Goal: Information Seeking & Learning: Learn about a topic

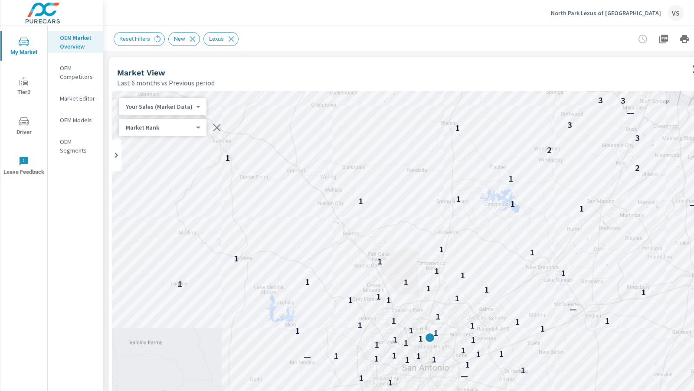
scroll to position [0, 0]
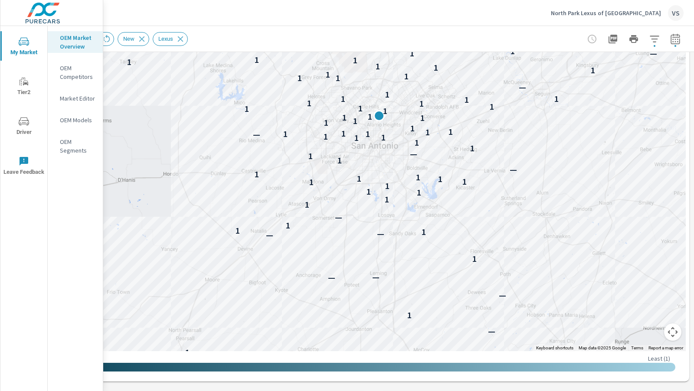
click at [595, 13] on p "North Park Lexus of [GEOGRAPHIC_DATA]" at bounding box center [606, 13] width 110 height 8
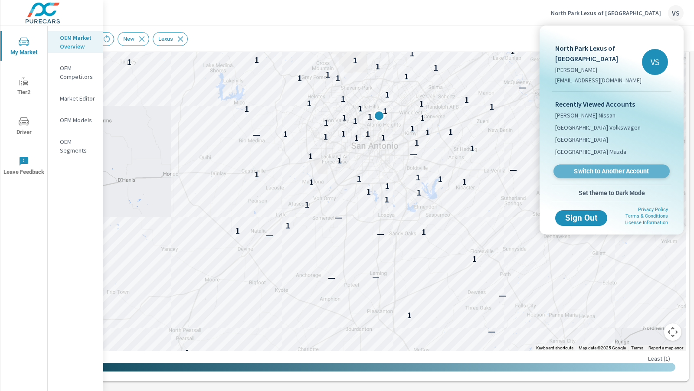
click at [592, 168] on span "Switch to Another Account" at bounding box center [611, 171] width 106 height 8
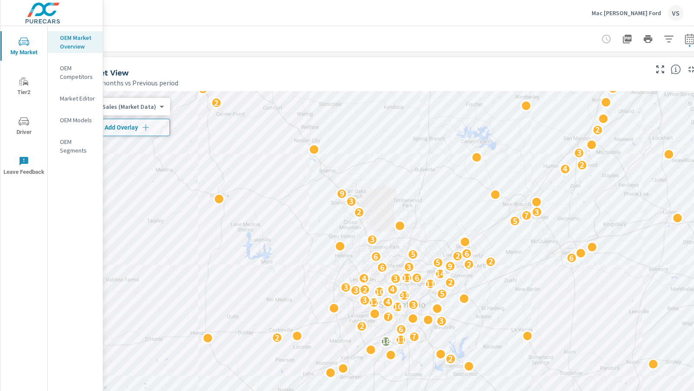
scroll to position [0, 26]
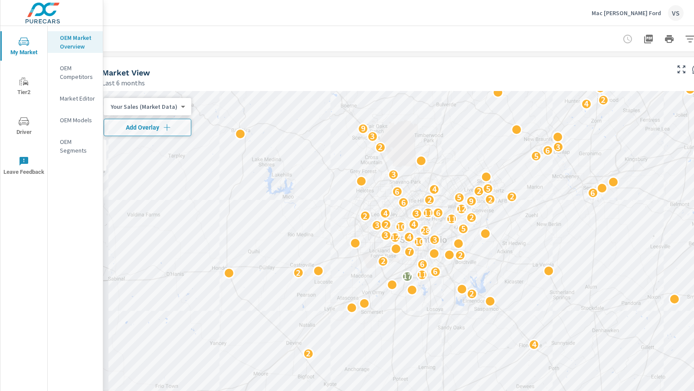
scroll to position [0, 51]
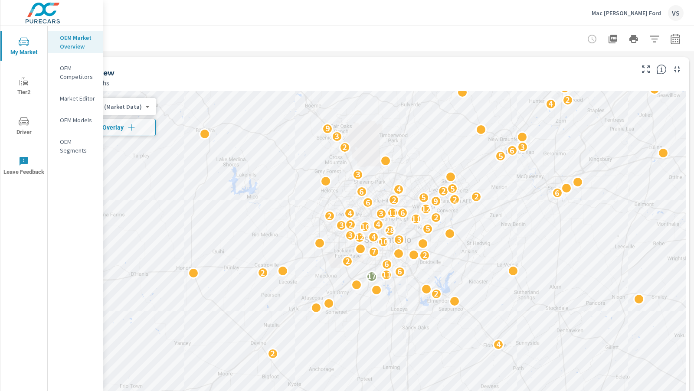
click at [653, 39] on icon "button" at bounding box center [654, 39] width 9 height 7
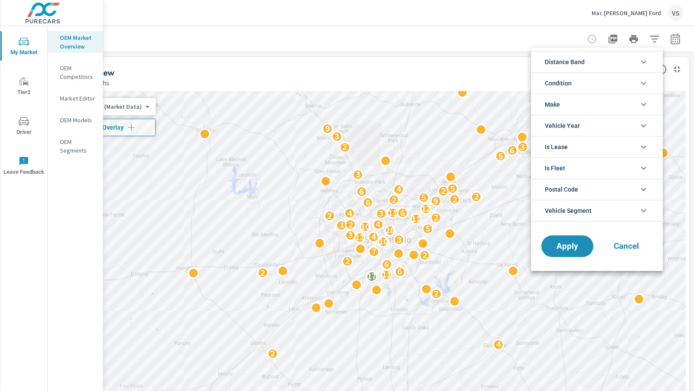
click at [575, 101] on li "Make" at bounding box center [597, 104] width 132 height 21
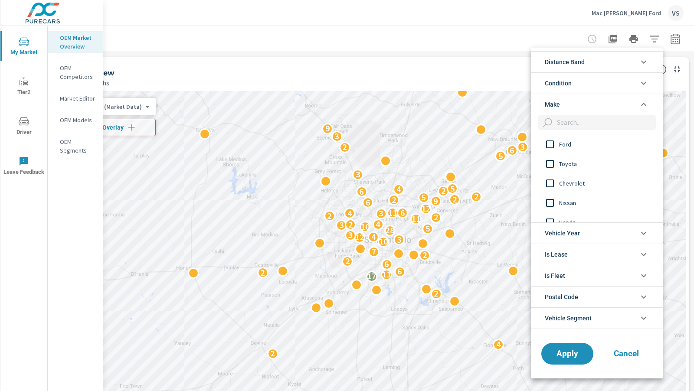
click at [551, 147] on input "filter options" at bounding box center [550, 144] width 18 height 18
click at [589, 86] on li "Condition" at bounding box center [597, 82] width 132 height 21
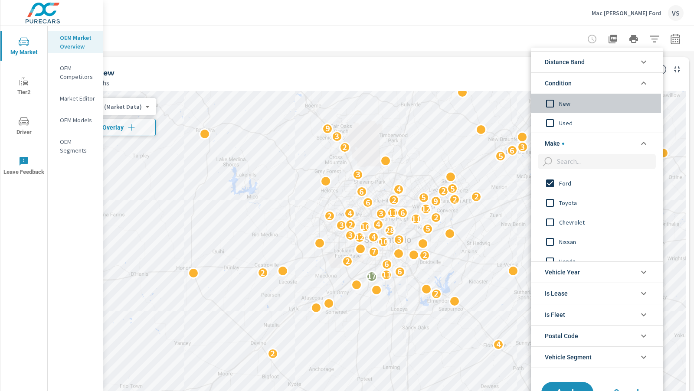
click at [558, 107] on input "filter options" at bounding box center [550, 104] width 18 height 18
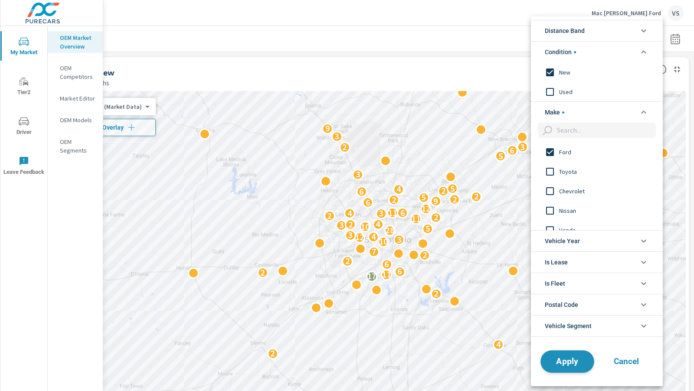
click at [572, 357] on span "Apply" at bounding box center [568, 361] width 36 height 8
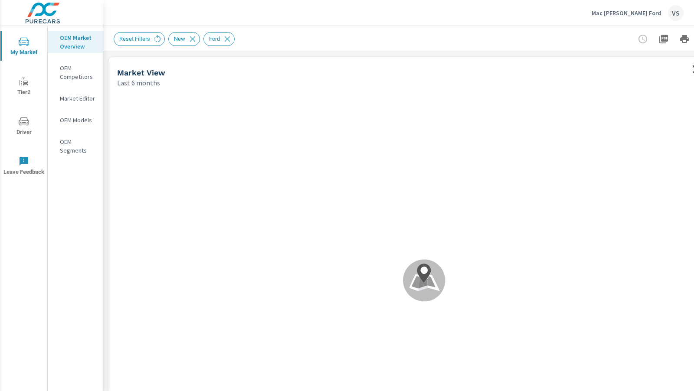
scroll to position [0, 51]
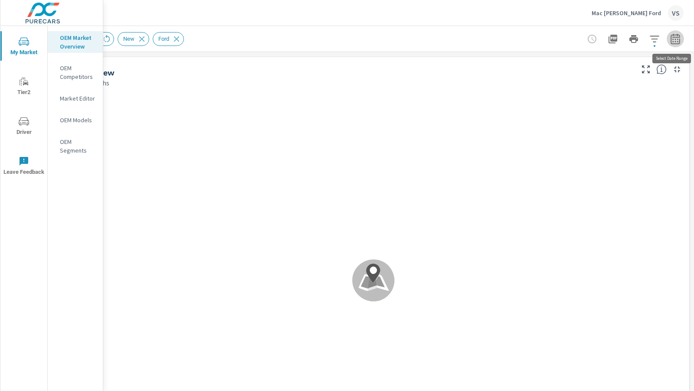
click at [669, 40] on button "button" at bounding box center [675, 38] width 17 height 17
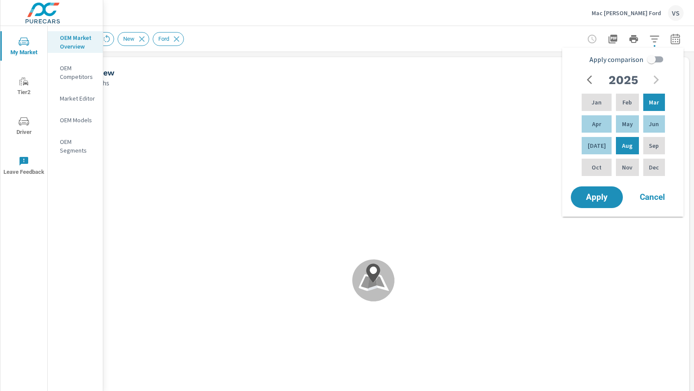
click at [648, 58] on input "Apply comparison" at bounding box center [651, 59] width 49 height 16
checkbox input "true"
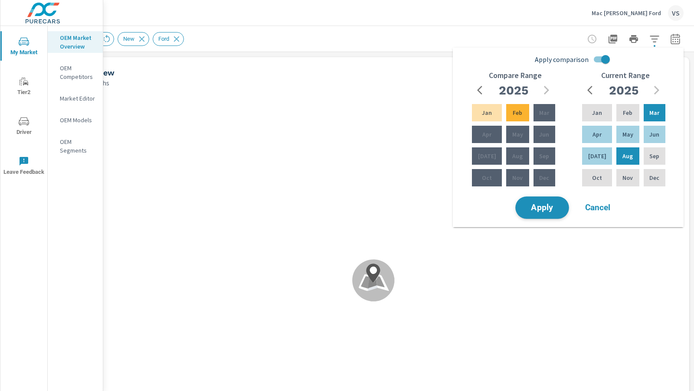
click at [536, 209] on span "Apply" at bounding box center [542, 208] width 36 height 8
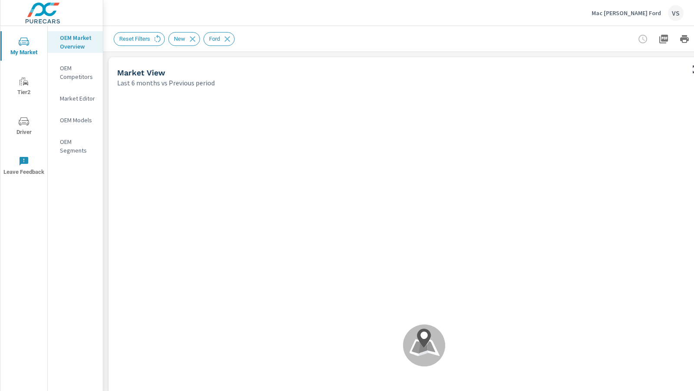
scroll to position [0, 0]
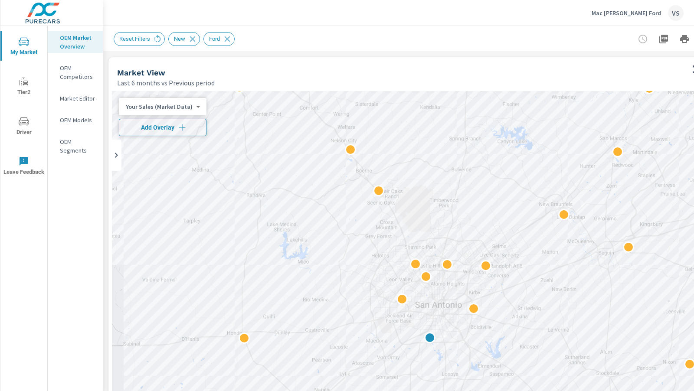
click at [144, 129] on span "Add Overlay" at bounding box center [163, 127] width 80 height 9
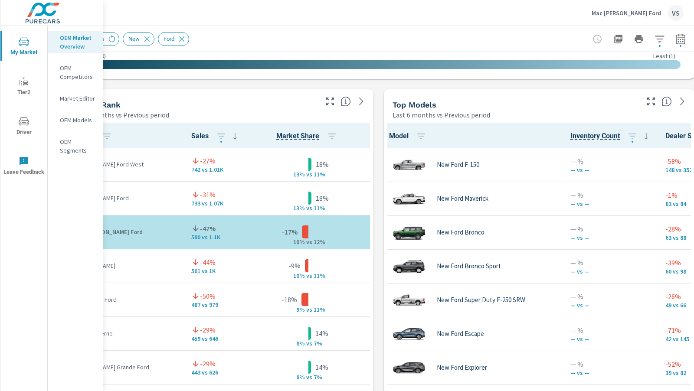
scroll to position [525, 51]
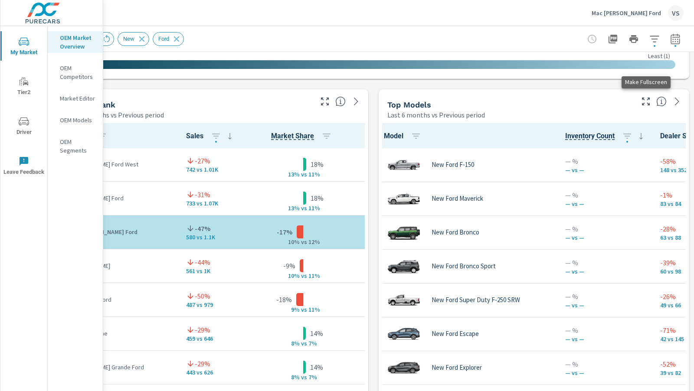
click at [643, 102] on icon "button" at bounding box center [646, 101] width 10 height 10
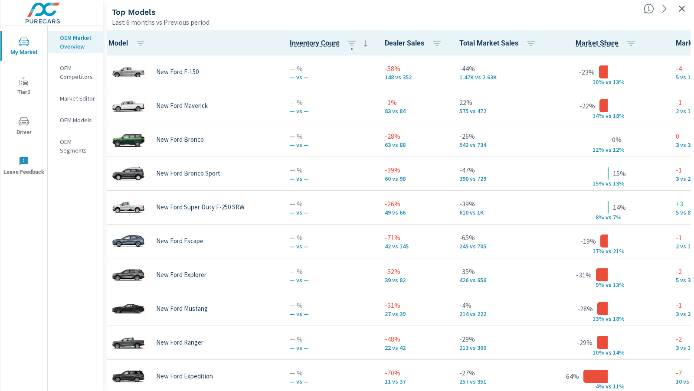
scroll to position [0, 51]
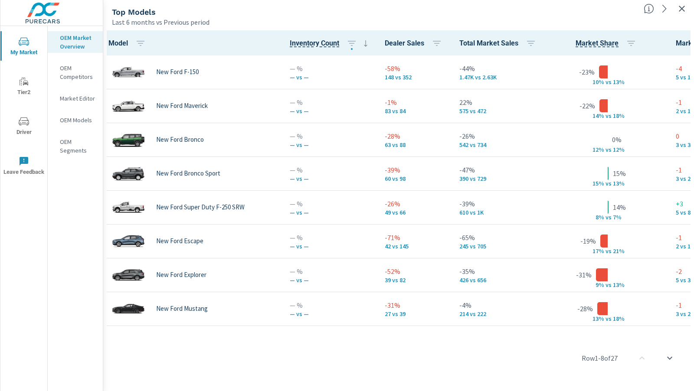
click at [679, 9] on icon "button" at bounding box center [682, 8] width 10 height 10
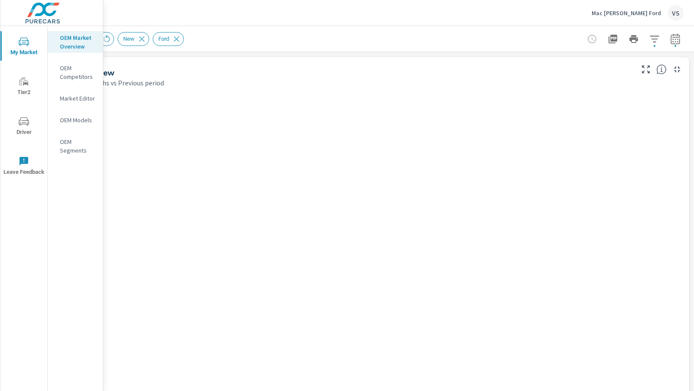
click at [643, 7] on div "Mac Haik Southway Ford VS" at bounding box center [638, 13] width 92 height 16
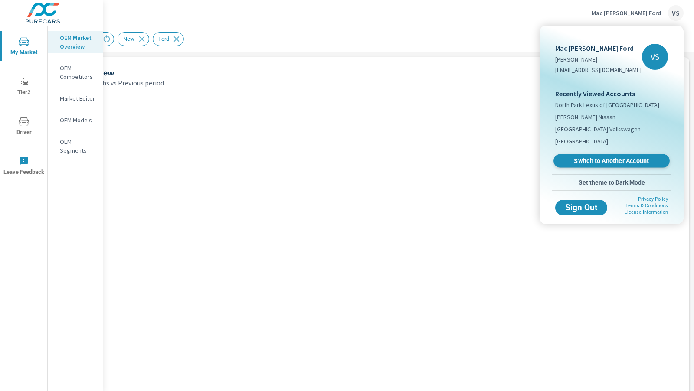
click at [573, 156] on link "Switch to Another Account" at bounding box center [611, 160] width 116 height 13
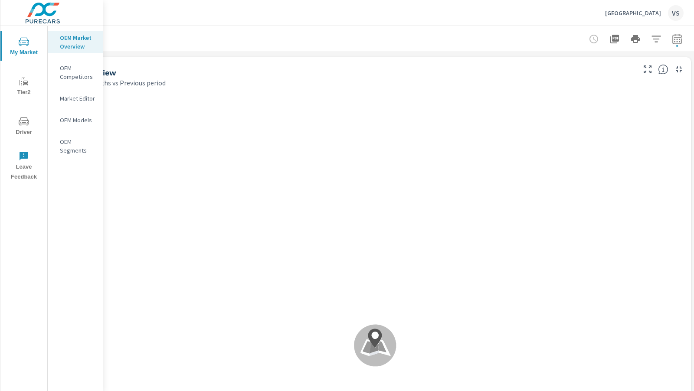
scroll to position [0, 0]
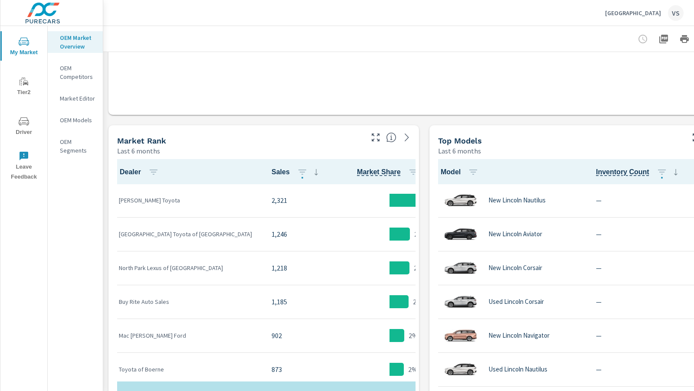
scroll to position [359, 51]
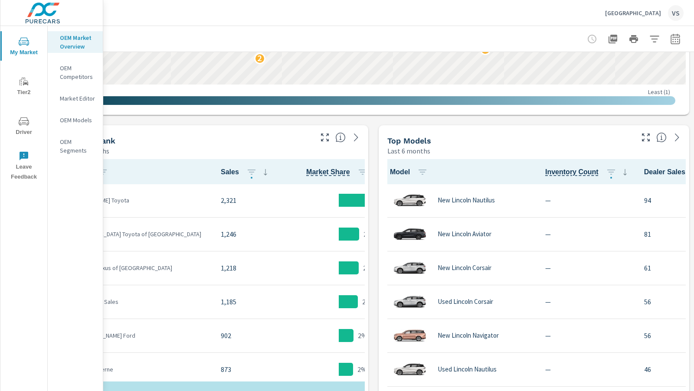
click at [671, 36] on icon "button" at bounding box center [675, 39] width 10 height 10
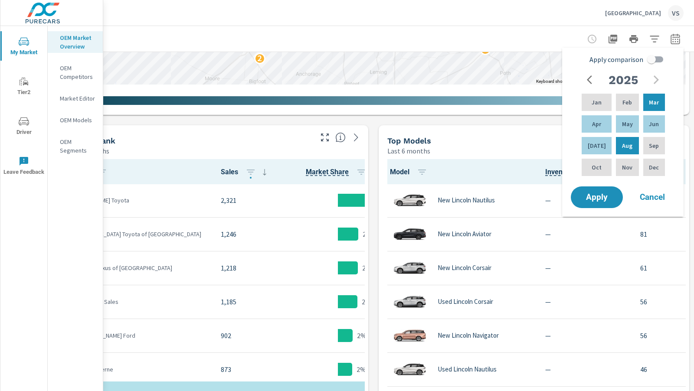
click at [655, 55] on input "Apply comparison" at bounding box center [651, 59] width 49 height 16
checkbox input "true"
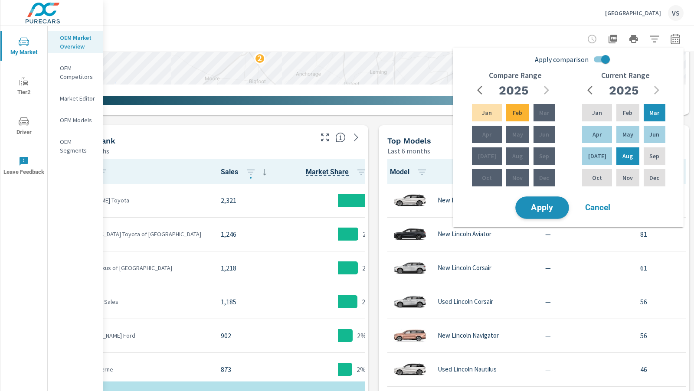
click at [538, 211] on span "Apply" at bounding box center [542, 208] width 36 height 8
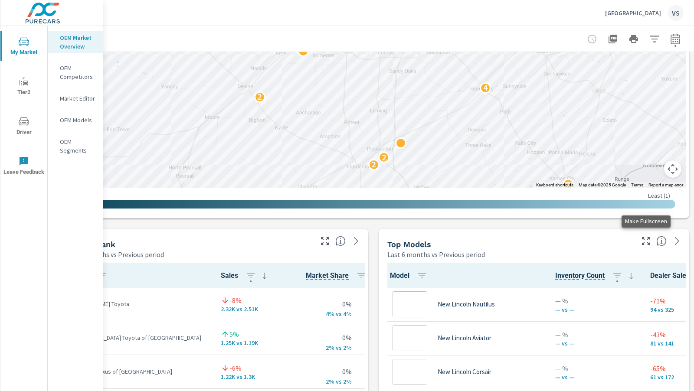
scroll to position [0, 0]
click at [641, 239] on icon "button" at bounding box center [646, 241] width 10 height 10
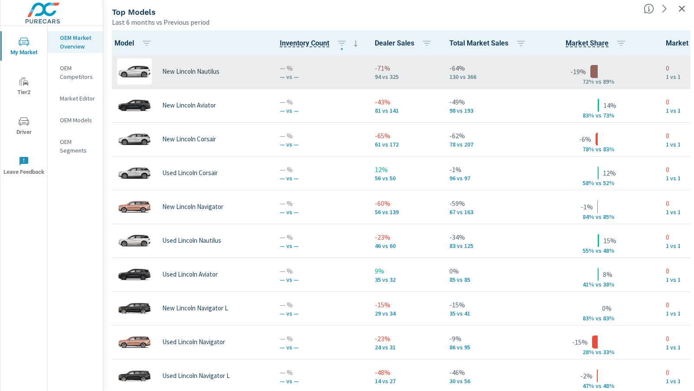
scroll to position [0, 51]
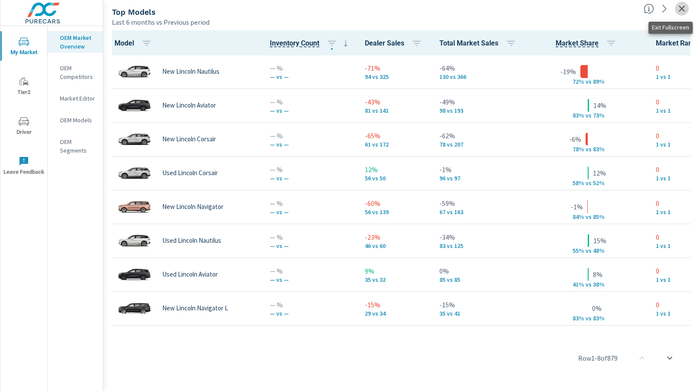
click at [685, 9] on icon "button" at bounding box center [682, 8] width 10 height 10
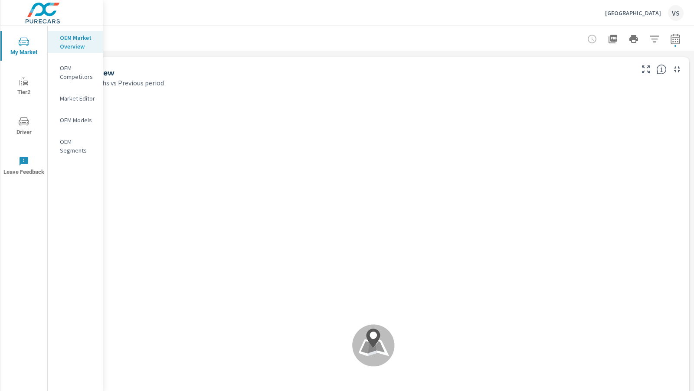
click at [680, 43] on icon "button" at bounding box center [675, 39] width 10 height 10
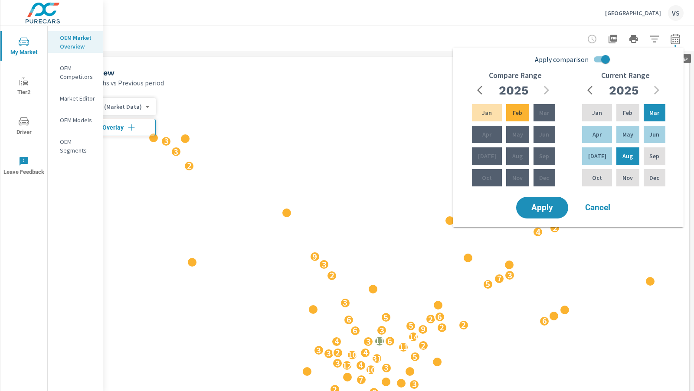
scroll to position [0, 0]
click at [657, 43] on icon "button" at bounding box center [654, 39] width 10 height 10
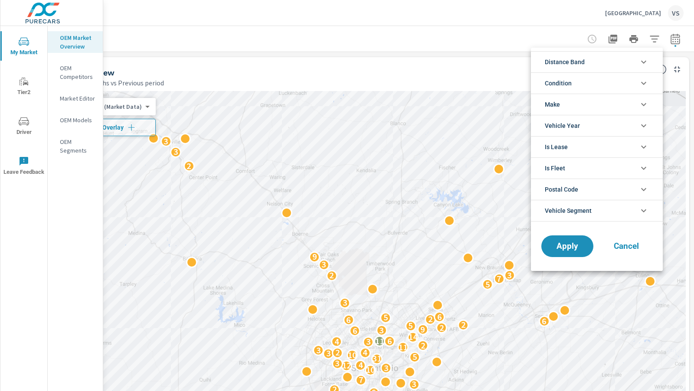
click at [581, 83] on li "Condition" at bounding box center [597, 82] width 132 height 21
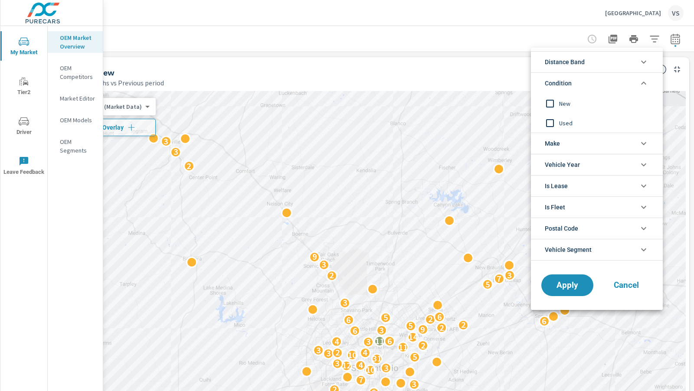
click at [560, 100] on span "New" at bounding box center [606, 103] width 95 height 10
click at [574, 149] on li "Make" at bounding box center [597, 143] width 132 height 21
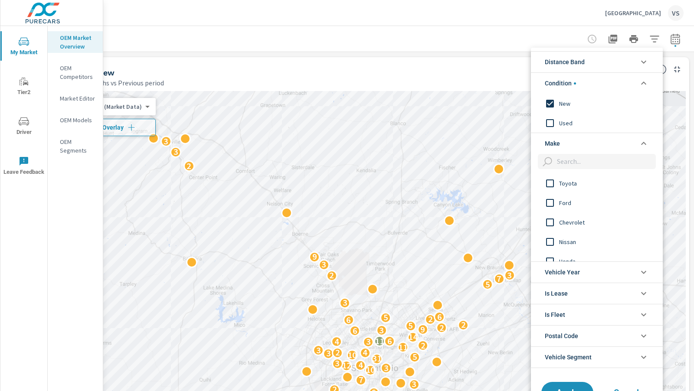
scroll to position [59, 0]
click at [567, 163] on input "filter options" at bounding box center [604, 161] width 102 height 15
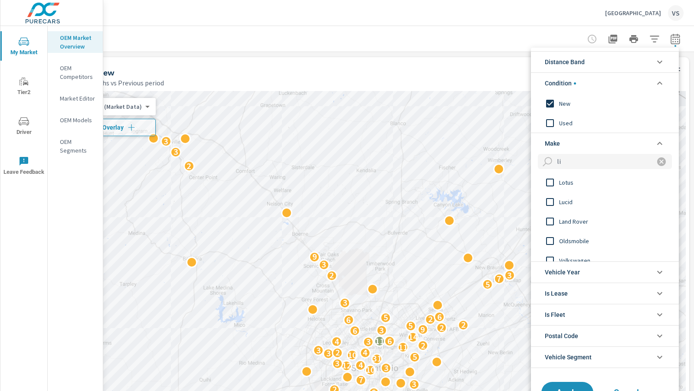
scroll to position [0, 0]
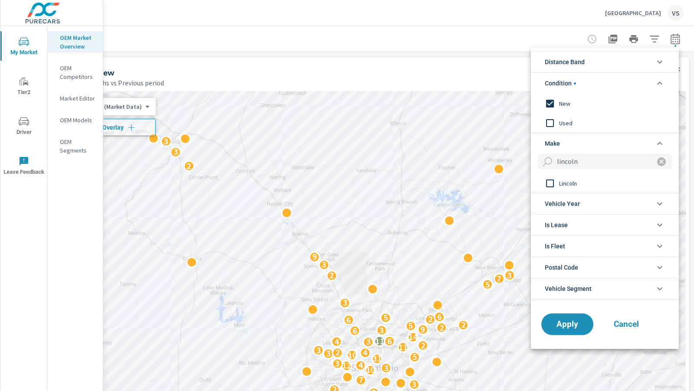
type input "lincoln"
click at [547, 186] on input "filter options" at bounding box center [550, 183] width 18 height 18
click at [573, 323] on span "Apply" at bounding box center [568, 325] width 36 height 8
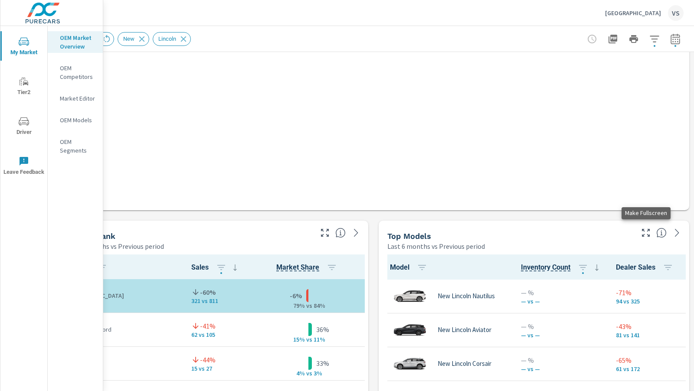
scroll to position [0, 0]
click at [642, 235] on icon "button" at bounding box center [646, 233] width 8 height 8
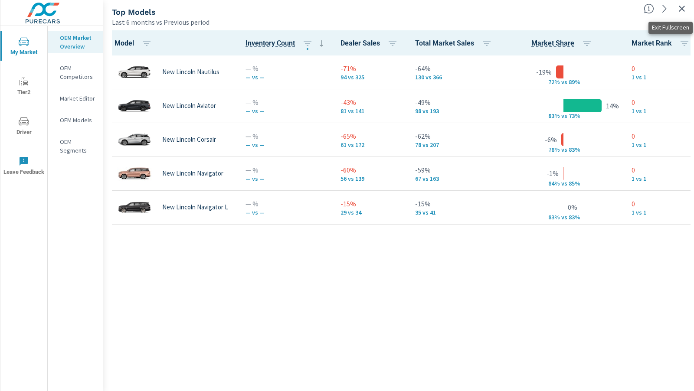
click at [679, 8] on icon "button" at bounding box center [682, 8] width 10 height 10
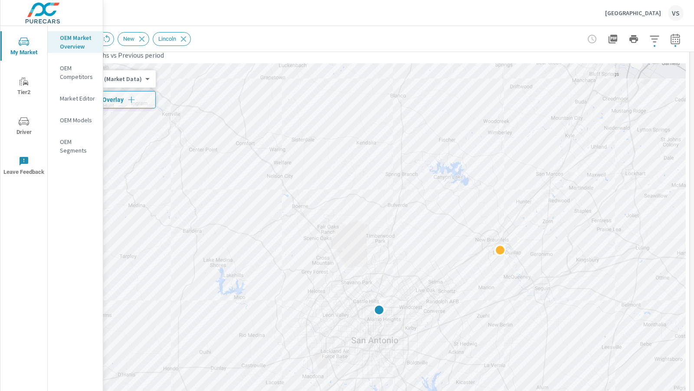
scroll to position [32, 51]
click at [122, 91] on span "Add Overlay" at bounding box center [112, 95] width 80 height 9
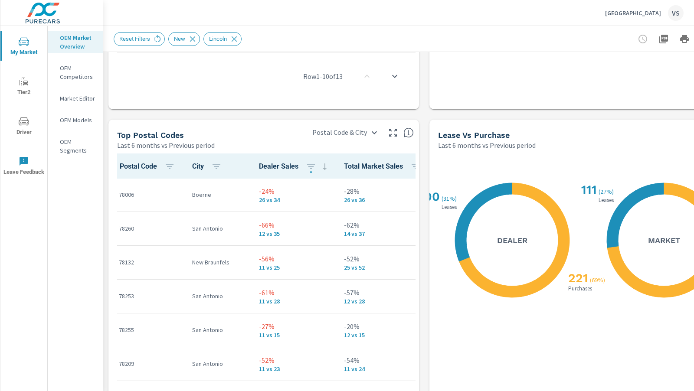
scroll to position [966, 0]
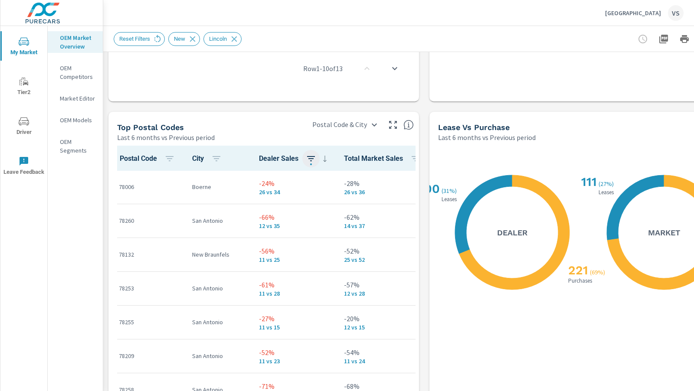
click at [306, 157] on icon "button" at bounding box center [311, 159] width 10 height 10
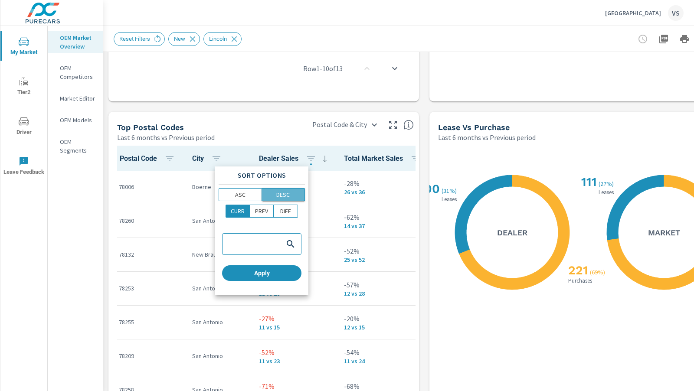
click at [285, 193] on p "DESC" at bounding box center [282, 194] width 13 height 9
click at [272, 273] on span "Apply" at bounding box center [262, 273] width 72 height 8
